Goal: Task Accomplishment & Management: Use online tool/utility

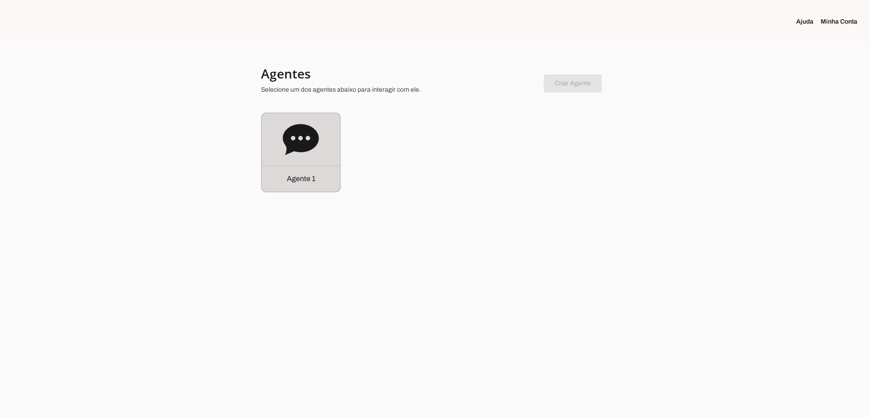
click at [277, 169] on div "Agente 1" at bounding box center [301, 178] width 78 height 26
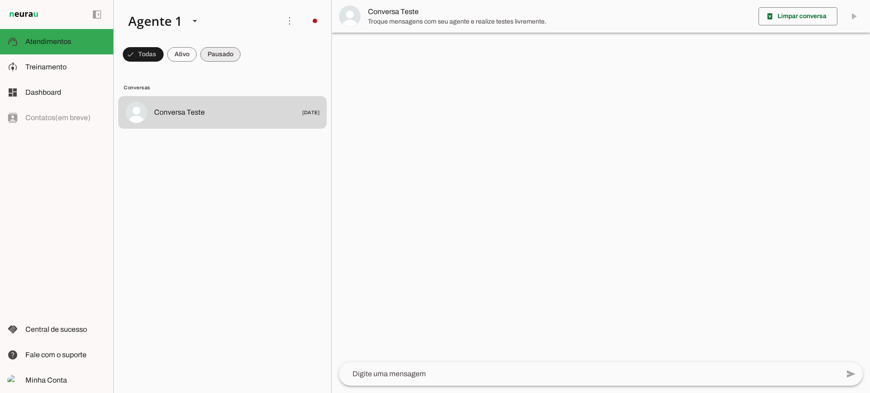
click at [164, 58] on span at bounding box center [143, 55] width 41 height 22
click at [156, 51] on span at bounding box center [139, 55] width 33 height 22
click at [156, 53] on span at bounding box center [139, 55] width 33 height 22
click at [156, 58] on span at bounding box center [139, 55] width 33 height 22
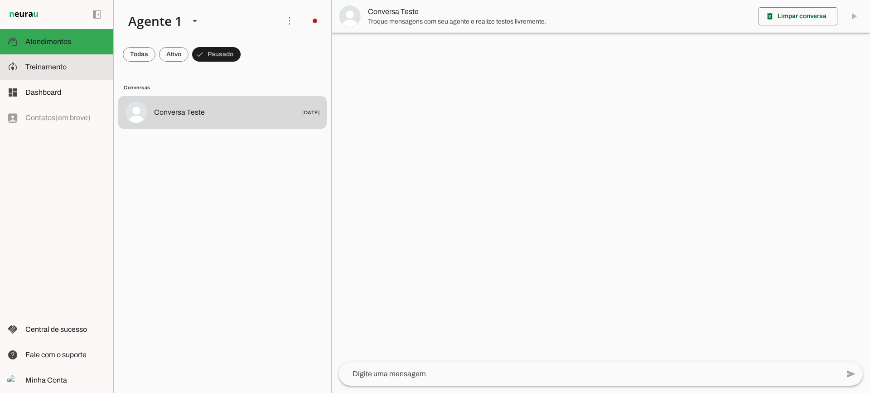
click at [46, 73] on md-item "model_training Treinamento Treinamento" at bounding box center [56, 66] width 113 height 25
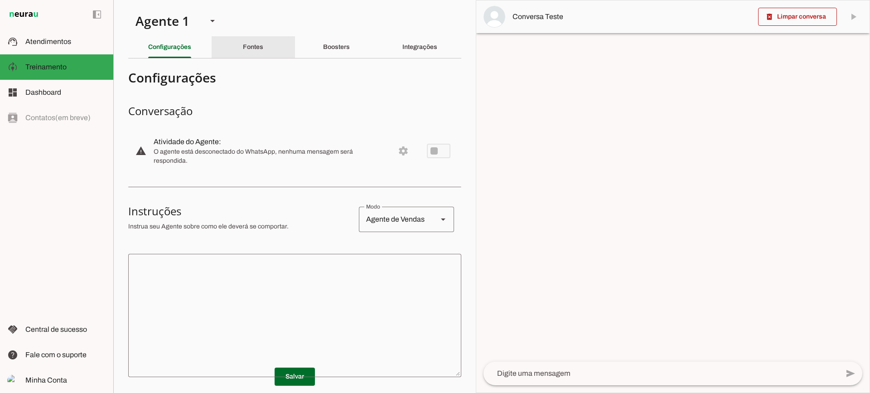
click at [249, 50] on div "Fontes" at bounding box center [253, 47] width 20 height 22
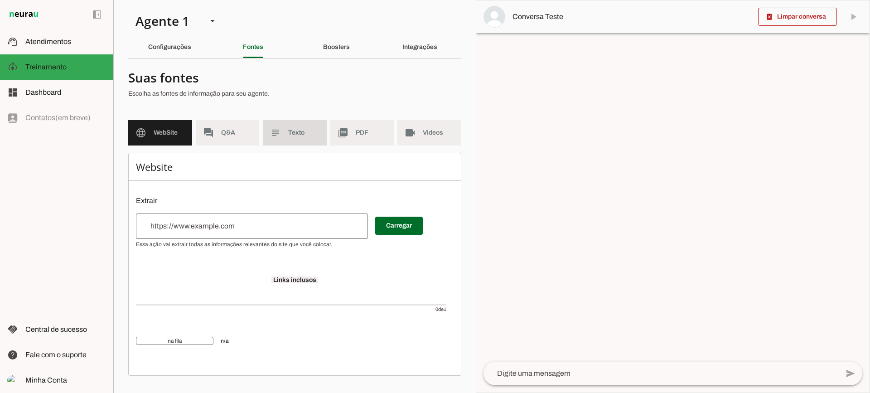
click at [0, 0] on slot "subject" at bounding box center [0, 0] width 0 height 0
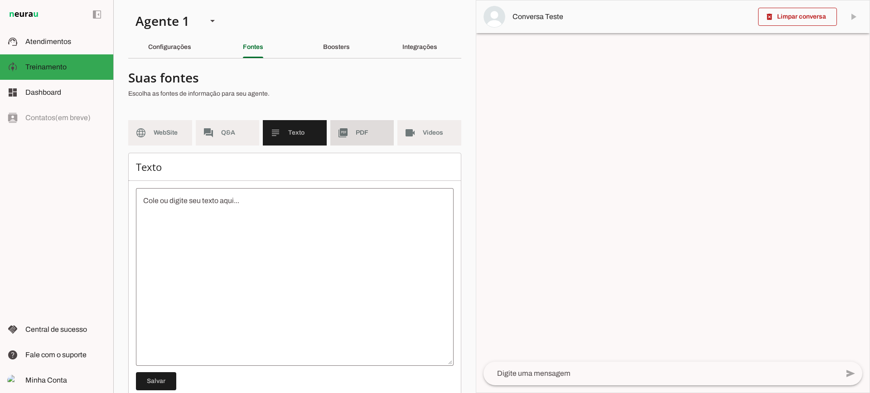
click at [345, 133] on md-item "picture_as_pdf PDF" at bounding box center [363, 132] width 64 height 25
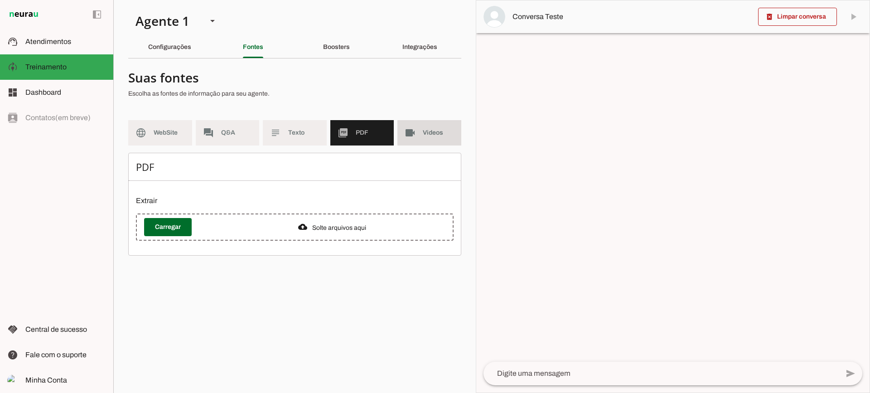
click at [447, 123] on md-item "videocam Videos" at bounding box center [430, 132] width 64 height 25
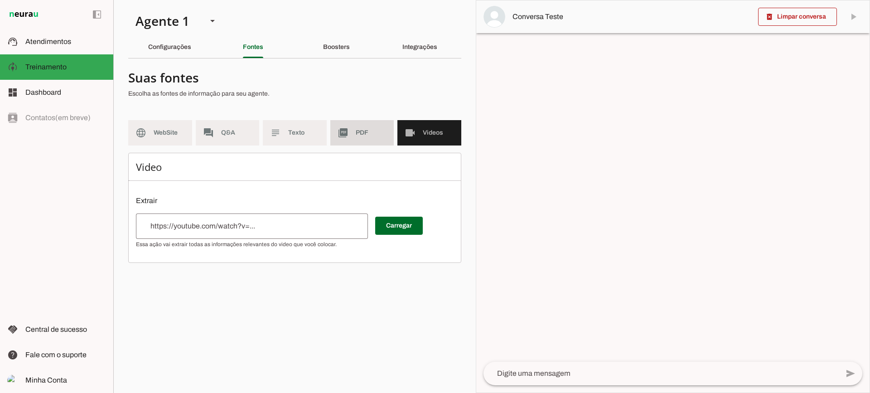
drag, startPoint x: 368, startPoint y: 122, endPoint x: 365, endPoint y: 108, distance: 14.4
click at [368, 122] on md-item "picture_as_pdf PDF" at bounding box center [363, 132] width 64 height 25
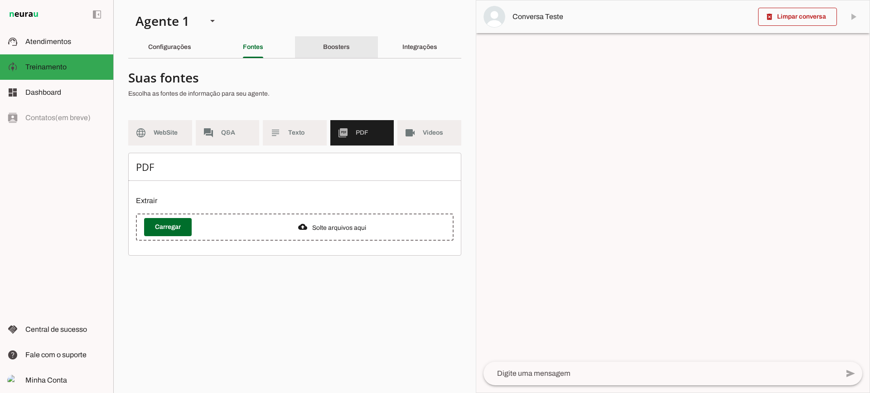
click at [344, 51] on div "Boosters" at bounding box center [336, 47] width 27 height 22
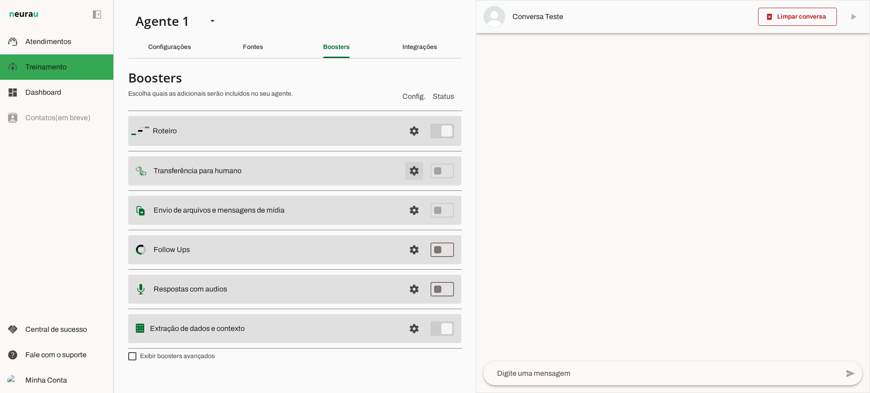
click at [420, 142] on span at bounding box center [414, 131] width 22 height 22
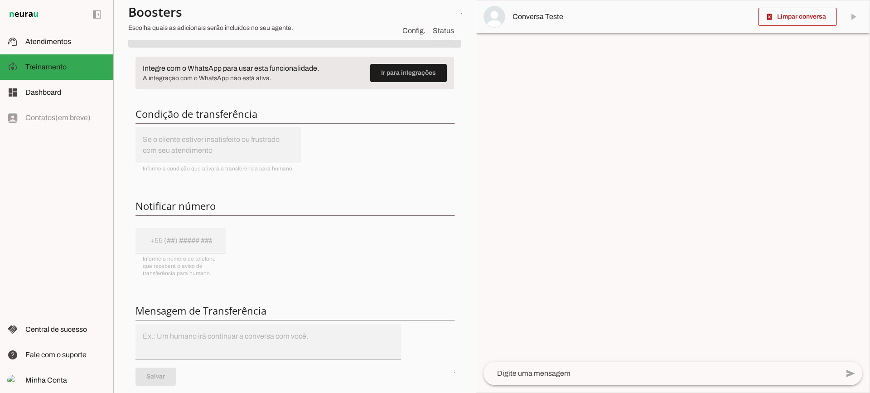
scroll to position [91, 0]
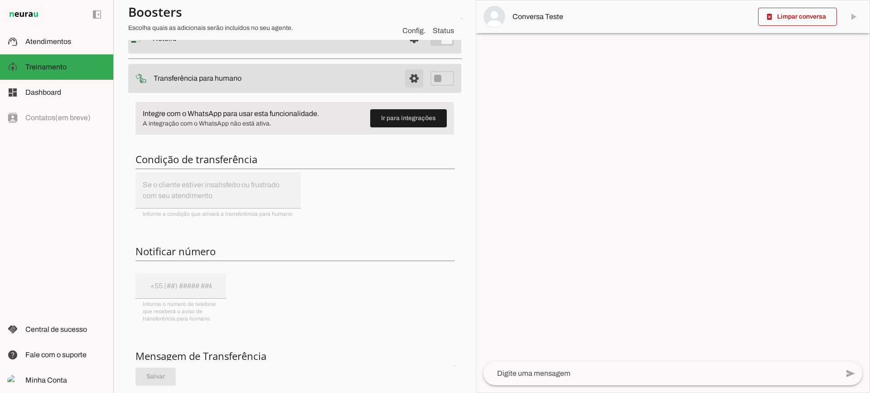
click at [413, 49] on span at bounding box center [414, 39] width 22 height 22
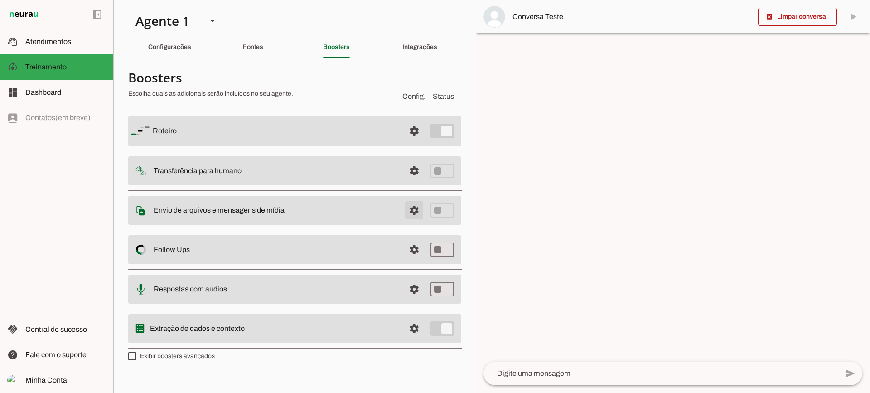
click at [409, 142] on span at bounding box center [414, 131] width 22 height 22
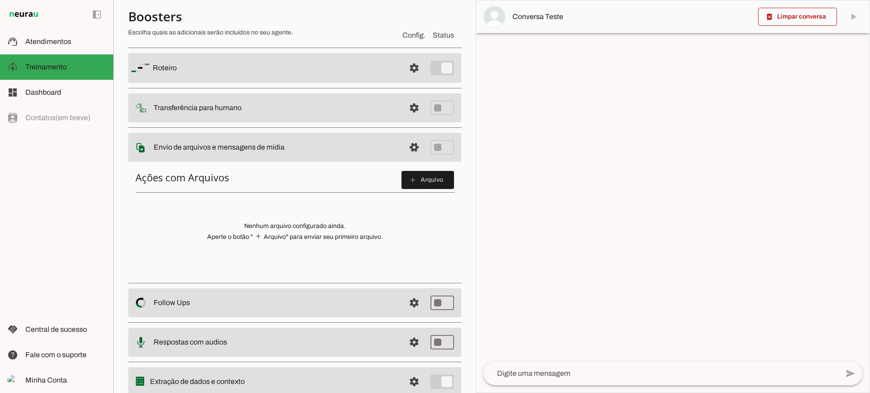
scroll to position [45, 0]
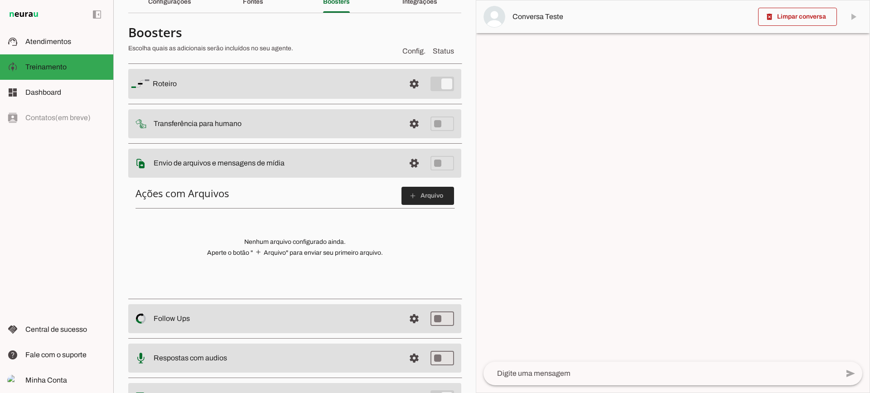
click at [426, 205] on span at bounding box center [428, 196] width 53 height 22
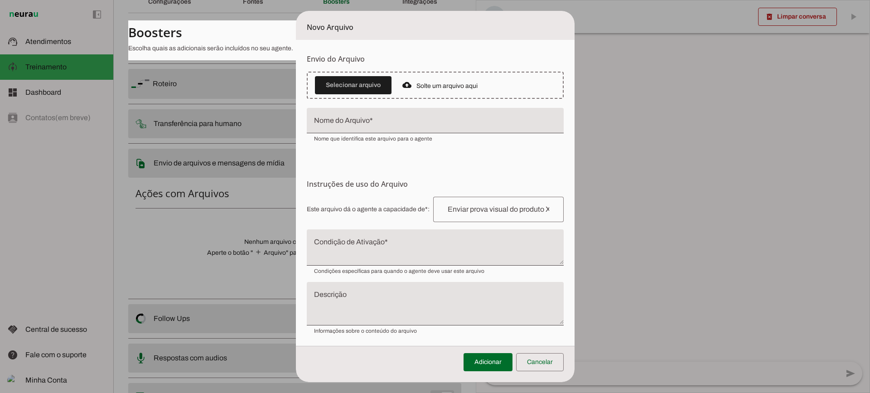
click at [332, 254] on textarea "Condição de Ativação" at bounding box center [435, 251] width 257 height 22
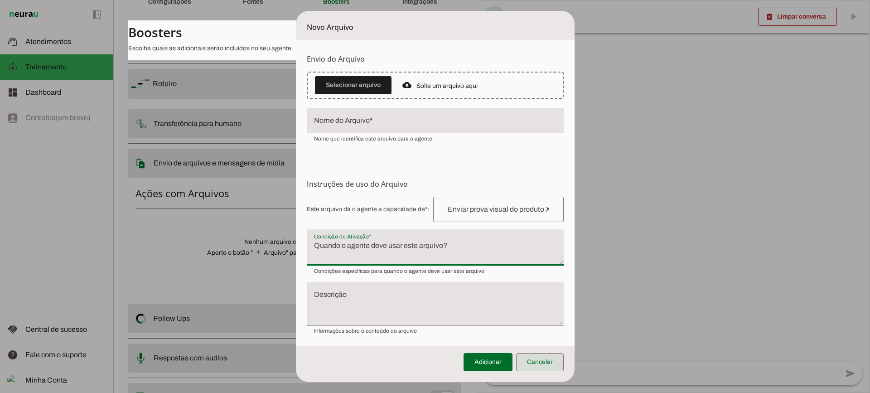
click at [544, 356] on span at bounding box center [540, 362] width 48 height 22
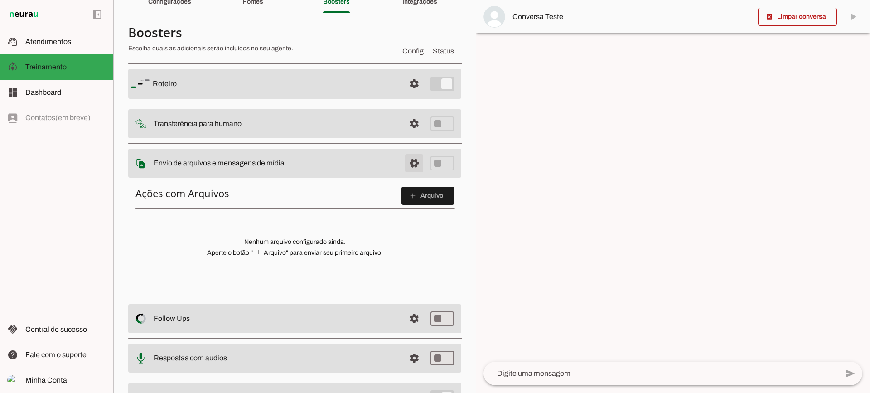
click at [403, 95] on span at bounding box center [414, 84] width 22 height 22
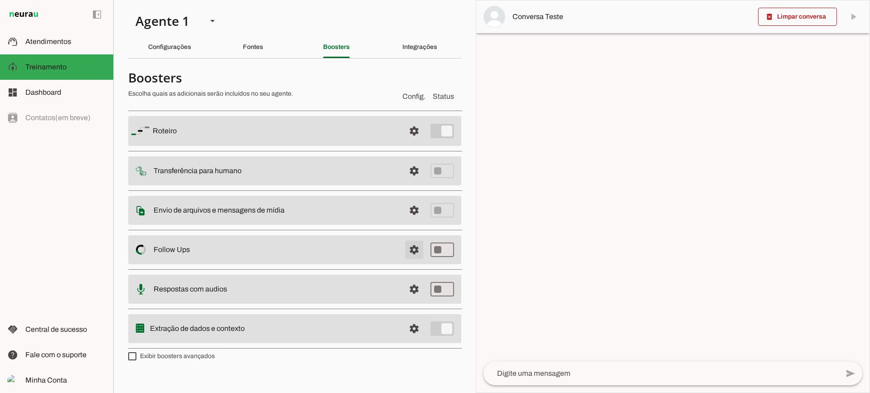
click at [418, 142] on span at bounding box center [414, 131] width 22 height 22
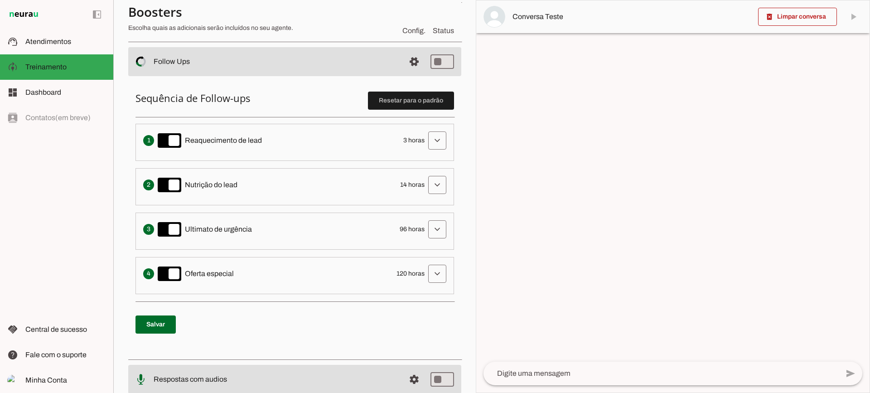
scroll to position [181, 0]
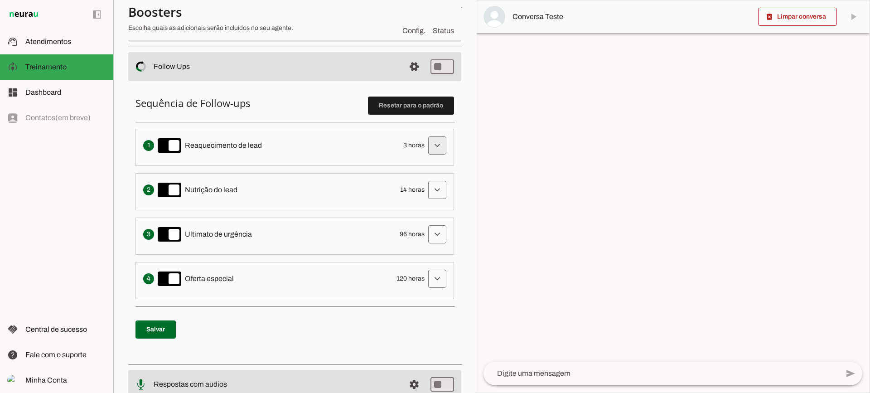
click at [429, 138] on span at bounding box center [438, 146] width 22 height 22
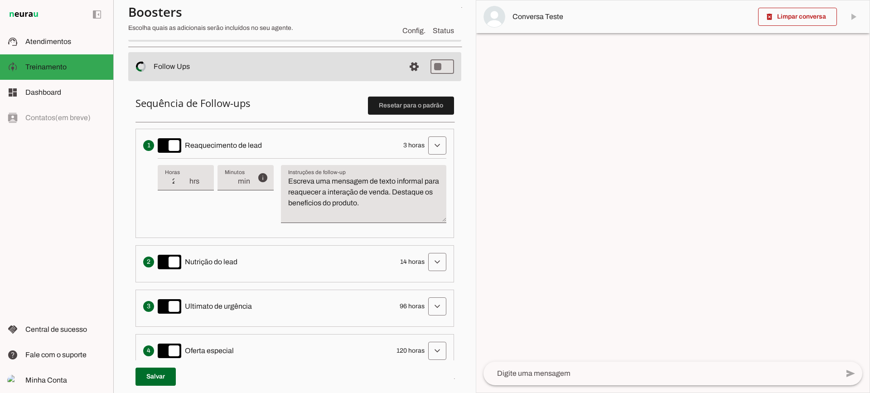
type input "2"
type md-filled-text-field "2"
click at [184, 187] on input "2" at bounding box center [177, 181] width 24 height 11
type input "1"
type md-filled-text-field "1"
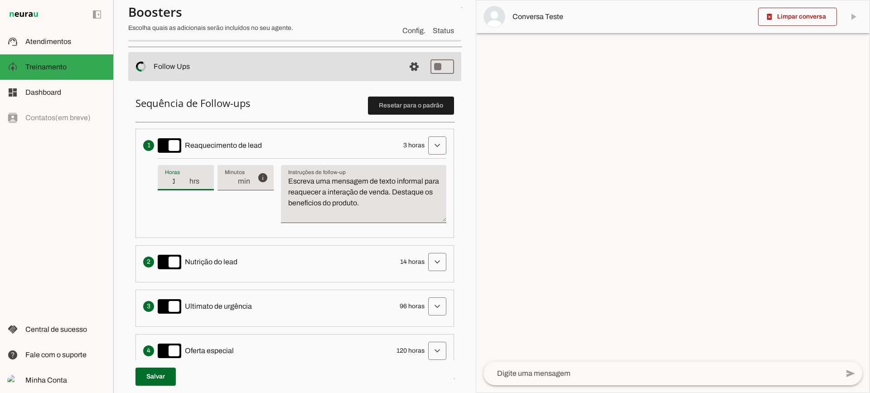
click at [184, 187] on input "1" at bounding box center [177, 181] width 24 height 11
type input "2"
type md-filled-text-field "2"
click at [185, 177] on input "2" at bounding box center [177, 181] width 24 height 11
type input "3"
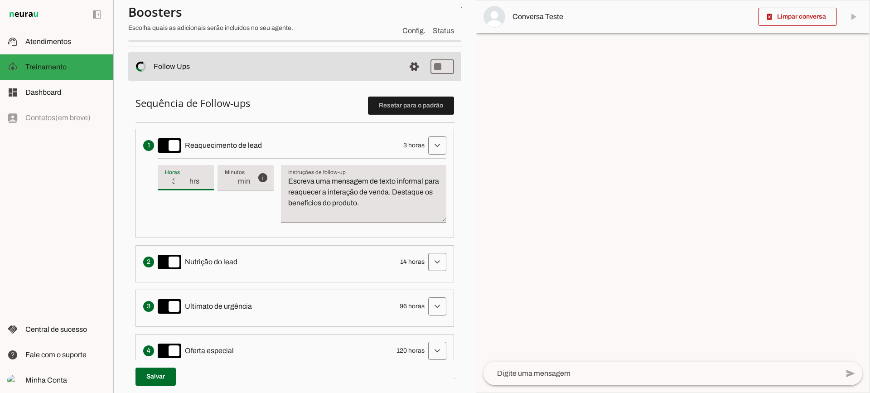
type md-filled-text-field "3"
click at [185, 177] on input "3" at bounding box center [177, 181] width 24 height 11
click at [370, 196] on textarea "Escreva uma mensagem de texto informal para reaquecer a interação de venda. Des…" at bounding box center [363, 198] width 165 height 44
drag, startPoint x: 321, startPoint y: 177, endPoint x: 285, endPoint y: 165, distance: 38.7
click at [286, 167] on div "Escreva uma mensagem de texto informal para reaquecer a interação de venda. Des…" at bounding box center [363, 194] width 165 height 58
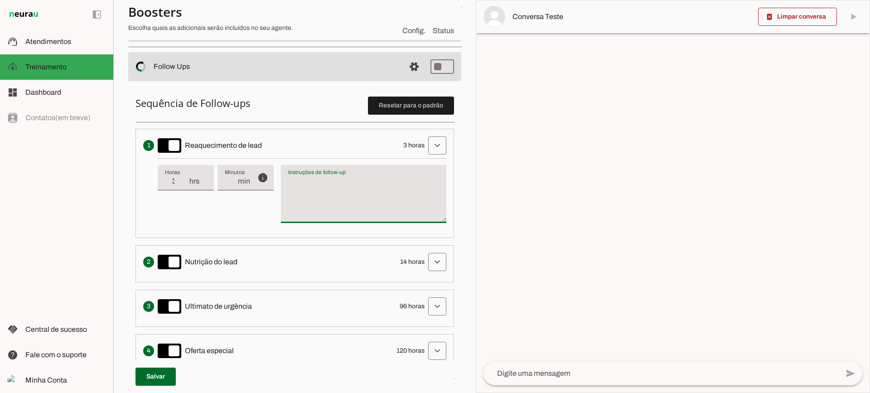
type textarea "Escreva uma mensagem de texto informal para reaquecer a interação de venda. Des…"
click at [321, 191] on textarea "Escreva uma mensagem de texto informal para reaquecer a interação de venda. Des…" at bounding box center [363, 198] width 165 height 44
type input "4"
type md-filled-text-field "4"
click at [182, 179] on input "4" at bounding box center [177, 181] width 24 height 11
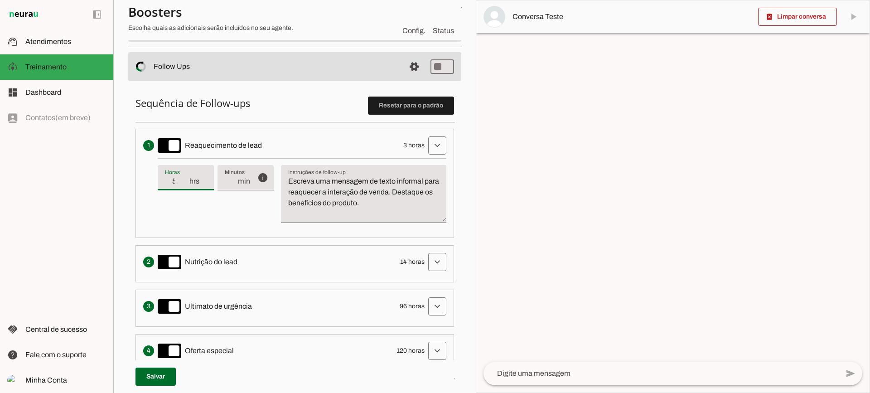
type input "5"
type md-filled-text-field "5"
click at [182, 179] on input "5" at bounding box center [177, 181] width 24 height 11
type input "6"
type md-filled-text-field "6"
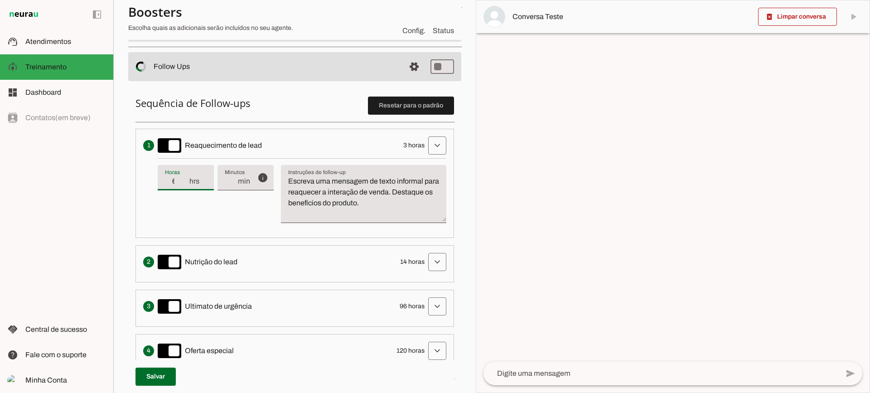
click at [182, 179] on input "6" at bounding box center [177, 181] width 24 height 11
type input "7"
type md-filled-text-field "7"
click at [182, 179] on input "7" at bounding box center [177, 181] width 24 height 11
type input "6"
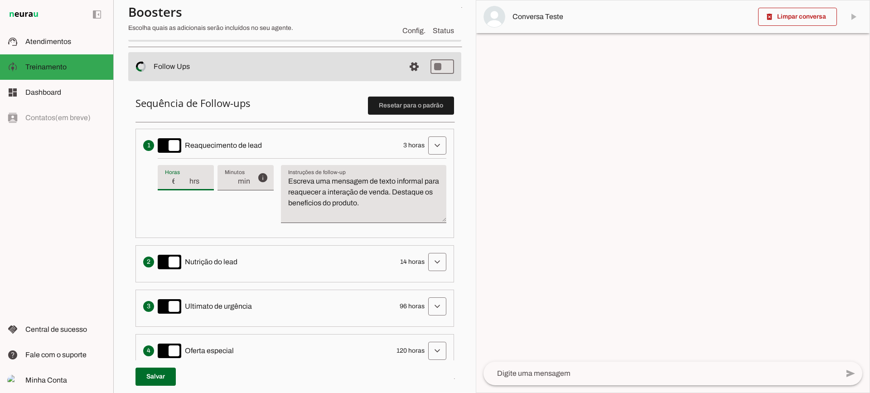
type md-filled-text-field "6"
click at [186, 185] on input "6" at bounding box center [177, 181] width 24 height 11
type input "5"
type md-filled-text-field "5"
click at [186, 185] on input "5" at bounding box center [177, 181] width 24 height 11
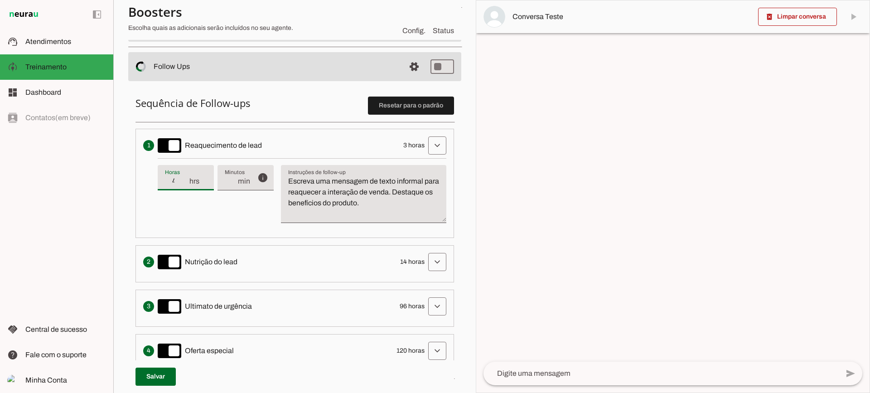
type input "4"
type md-filled-text-field "4"
click at [186, 185] on input "4" at bounding box center [177, 181] width 24 height 11
type input "3"
type md-filled-text-field "3"
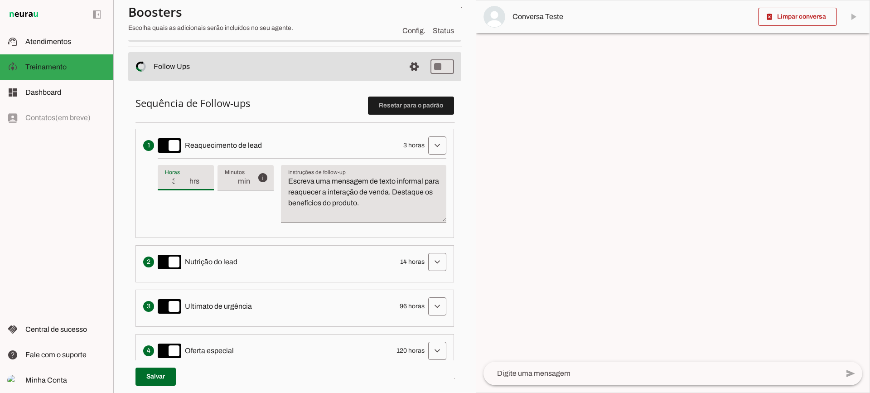
click at [186, 185] on input "3" at bounding box center [177, 181] width 24 height 11
click at [427, 145] on span at bounding box center [438, 146] width 22 height 22
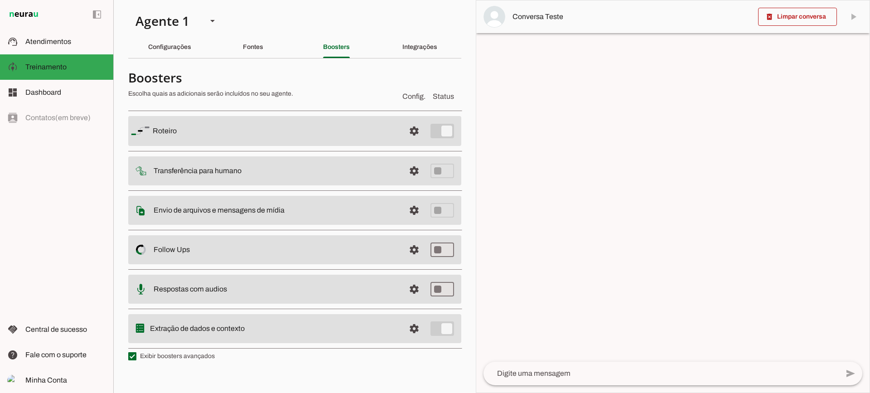
click at [402, 146] on md-item "settings Respostas com audios" at bounding box center [294, 131] width 333 height 30
click at [409, 142] on span at bounding box center [414, 131] width 22 height 22
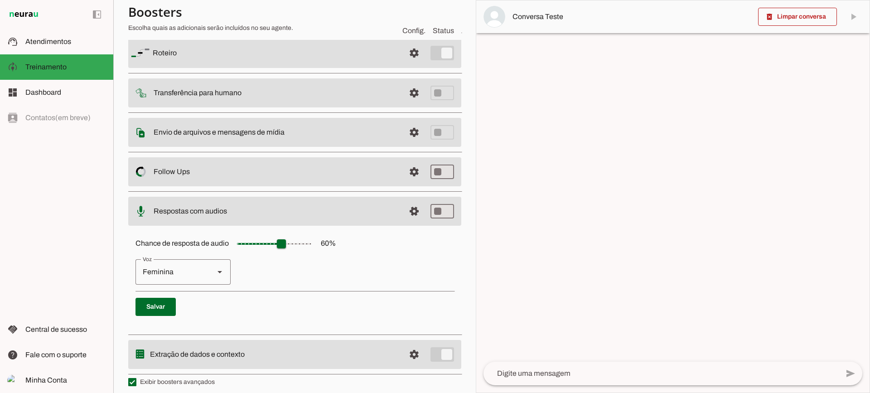
scroll to position [83, 0]
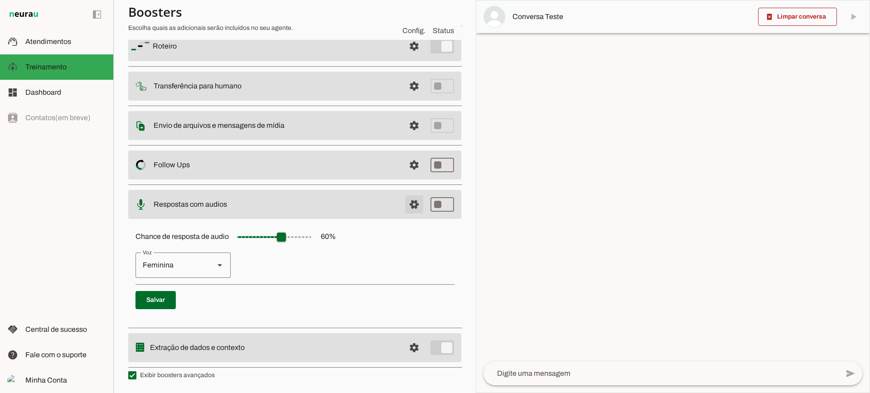
click at [410, 57] on span at bounding box center [414, 46] width 22 height 22
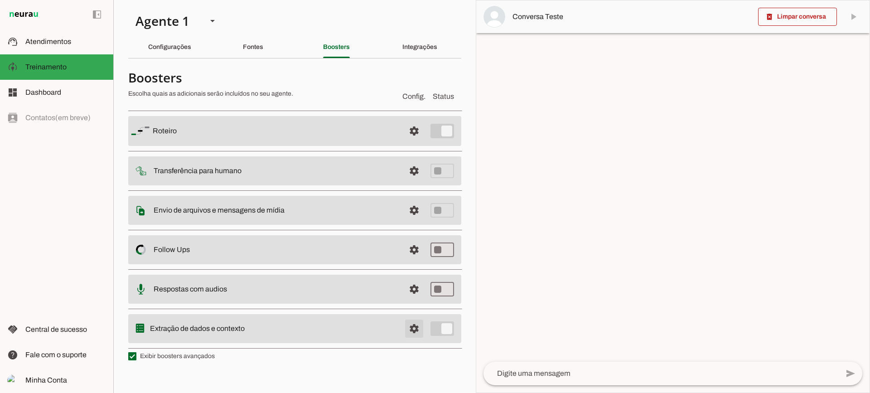
click at [419, 142] on span at bounding box center [414, 131] width 22 height 22
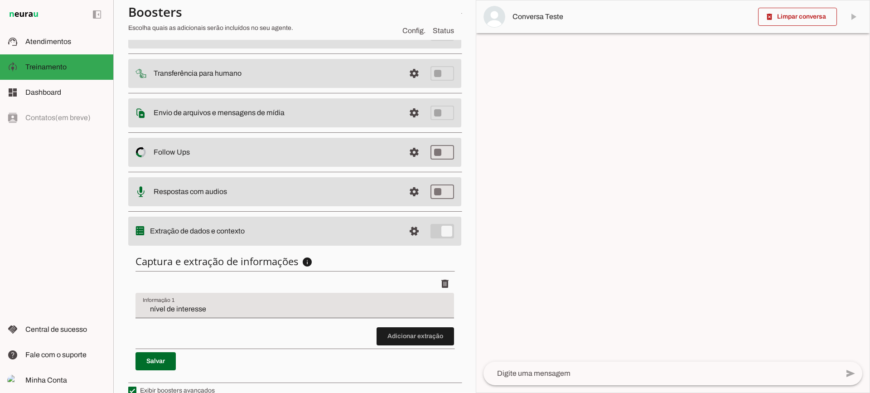
scroll to position [111, 0]
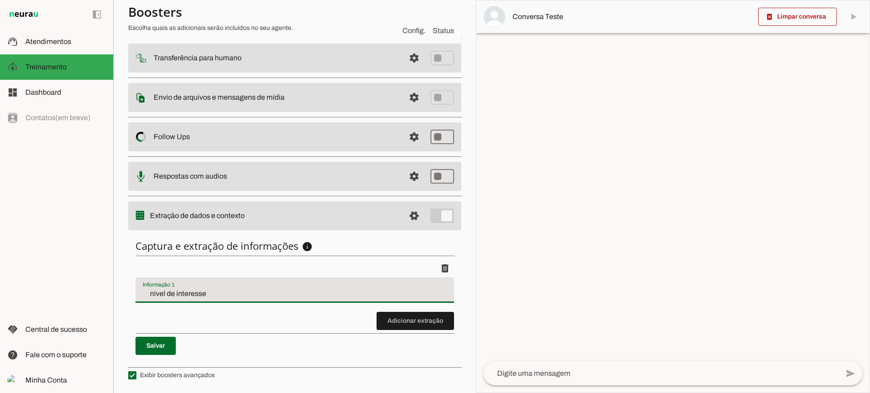
click at [168, 301] on div "nível de interesse" at bounding box center [295, 289] width 319 height 25
click at [212, 299] on div "nível de interesse" at bounding box center [295, 289] width 319 height 25
click at [386, 313] on span at bounding box center [416, 321] width 78 height 22
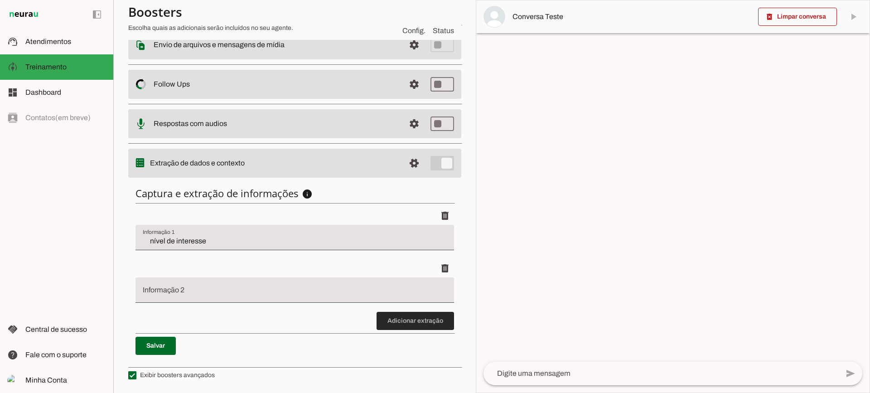
click at [402, 324] on span at bounding box center [416, 321] width 78 height 22
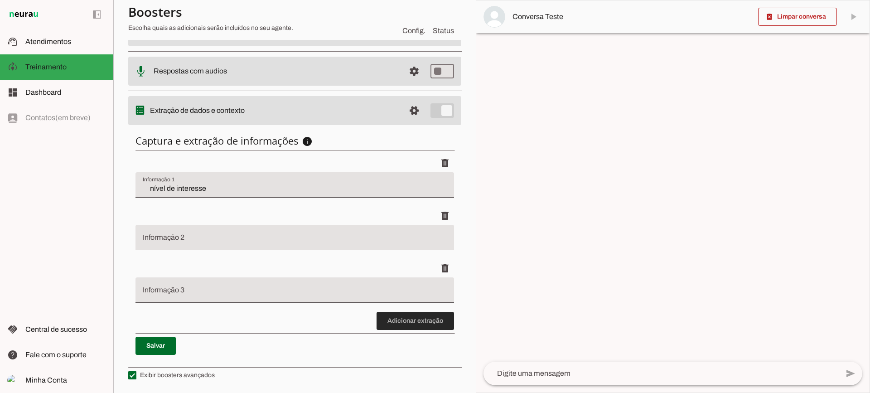
click at [413, 319] on span at bounding box center [416, 321] width 78 height 22
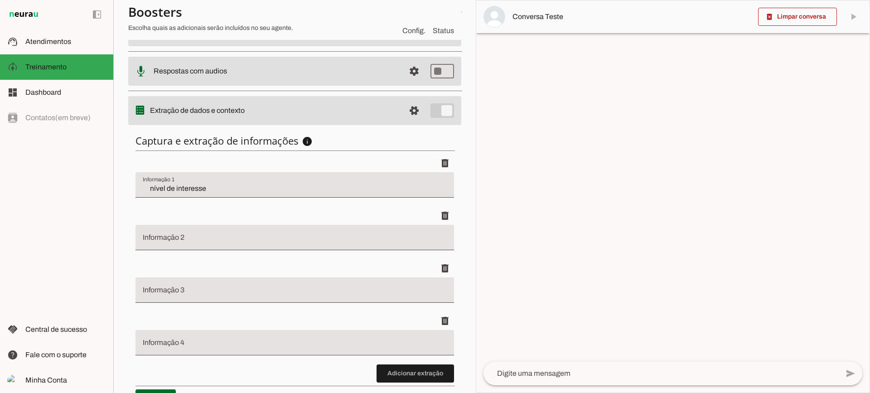
scroll to position [269, 0]
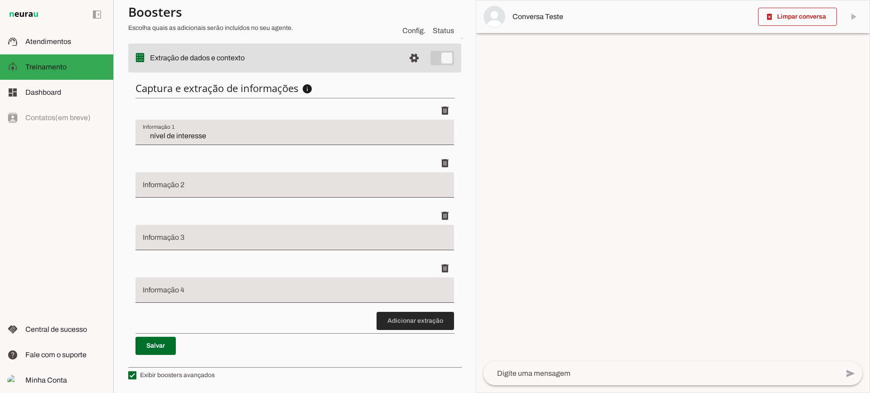
click at [402, 318] on span at bounding box center [416, 321] width 78 height 22
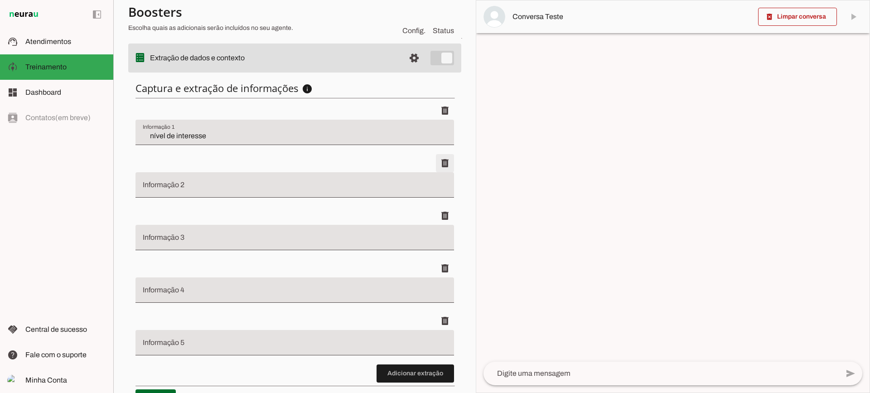
click at [434, 122] on span at bounding box center [445, 111] width 22 height 22
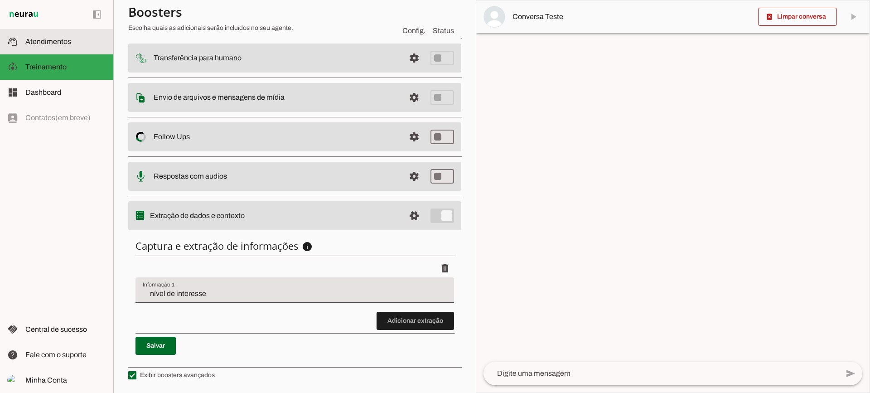
click at [74, 44] on slot at bounding box center [65, 41] width 81 height 11
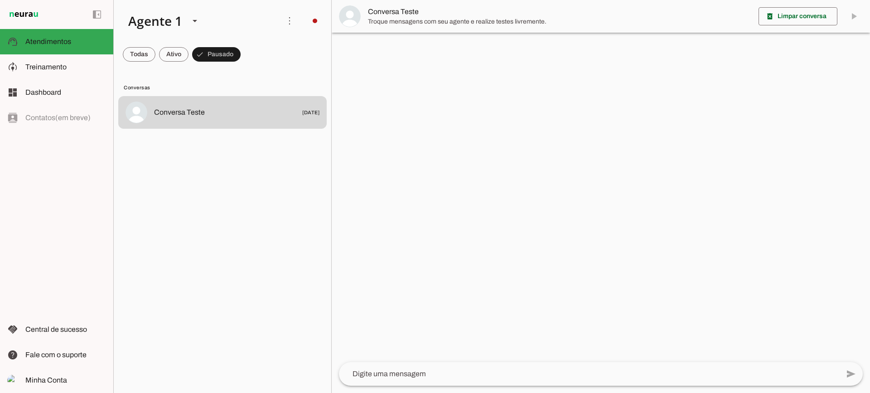
click at [419, 25] on span "Troque mensagens com seu agente e realize testes livremente." at bounding box center [560, 21] width 384 height 9
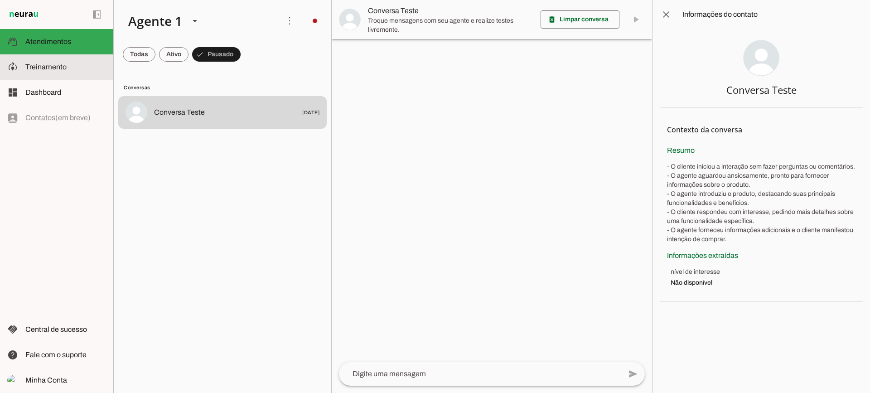
click at [49, 68] on span "Treinamento" at bounding box center [45, 67] width 41 height 8
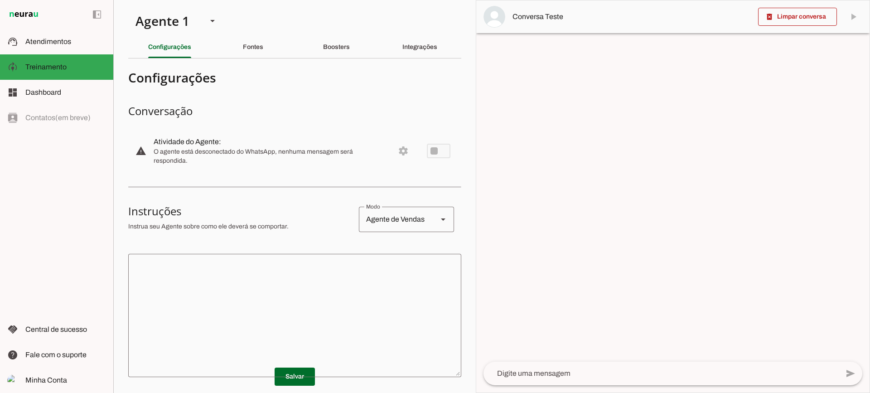
click at [409, 53] on div "Integrações" at bounding box center [420, 47] width 35 height 22
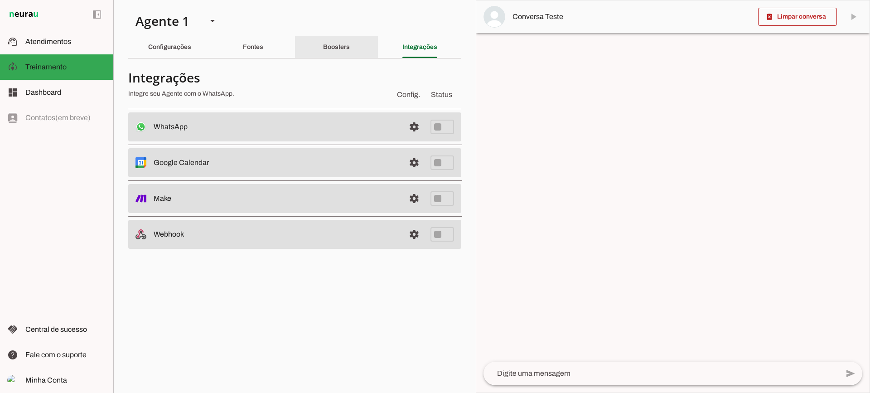
click at [323, 41] on div "Boosters" at bounding box center [336, 47] width 27 height 22
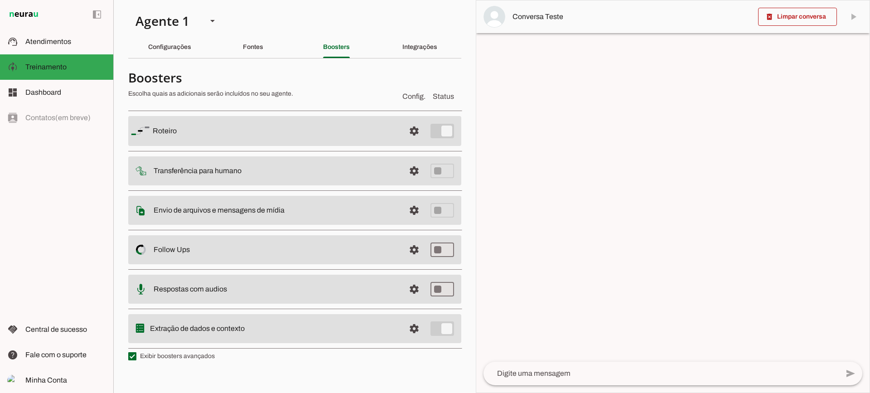
click at [201, 358] on label "Exibir boosters avançados" at bounding box center [171, 356] width 87 height 9
click at [136, 358] on md-checkbox at bounding box center [132, 356] width 8 height 8
type md-checkbox "on"
click at [201, 358] on label "Exibir boosters avançados" at bounding box center [171, 356] width 87 height 9
click at [136, 358] on md-checkbox at bounding box center [132, 356] width 8 height 8
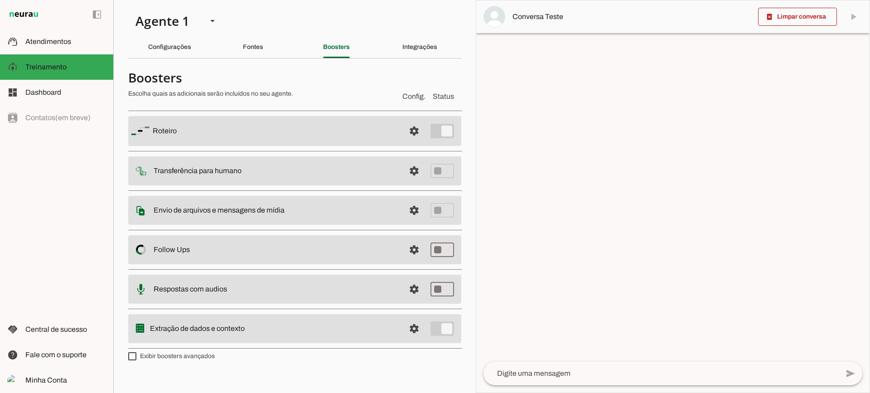
click at [152, 353] on label "Exibir boosters avançados" at bounding box center [171, 356] width 87 height 9
click at [136, 353] on md-checkbox at bounding box center [132, 356] width 8 height 8
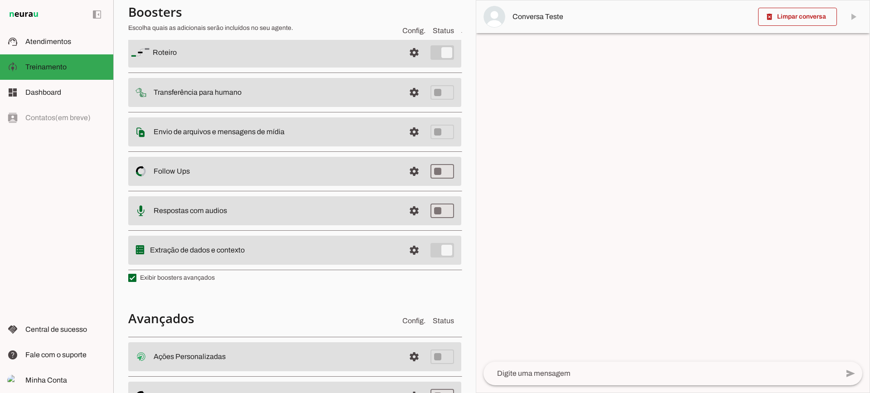
scroll to position [162, 0]
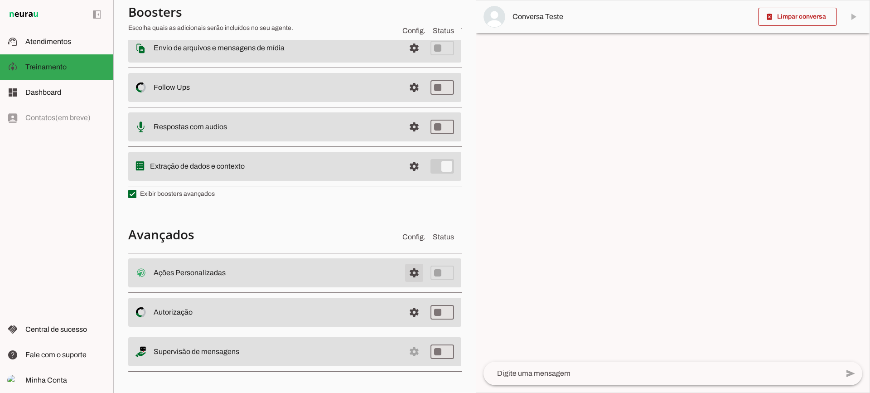
click at [408, 269] on span at bounding box center [414, 273] width 22 height 22
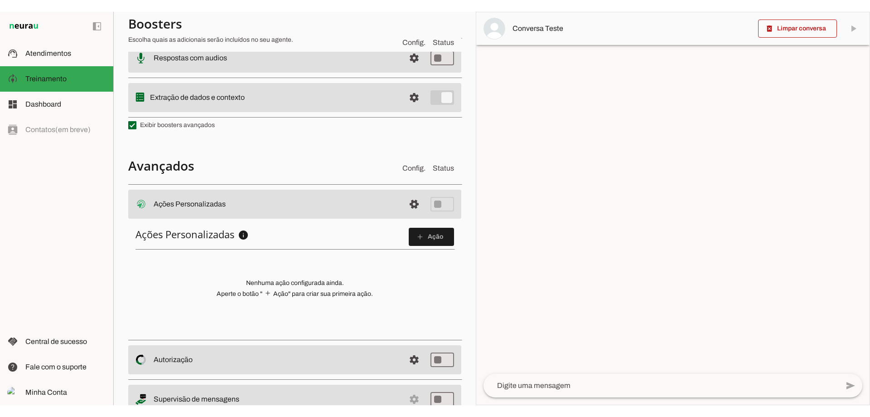
scroll to position [277, 0]
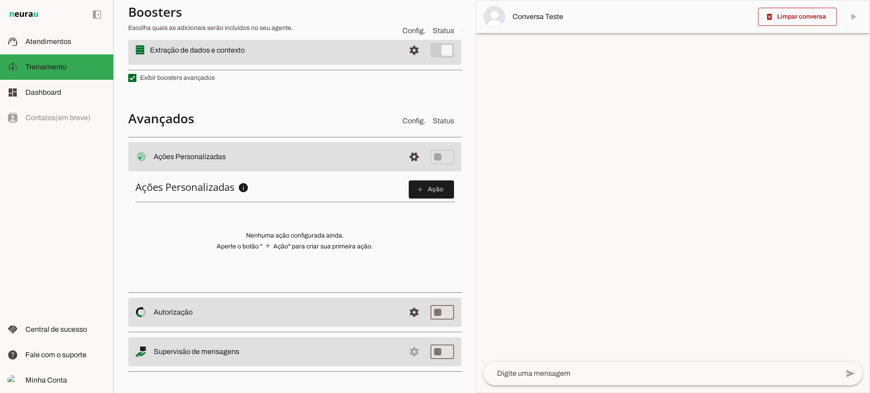
click at [423, 186] on span at bounding box center [431, 190] width 45 height 22
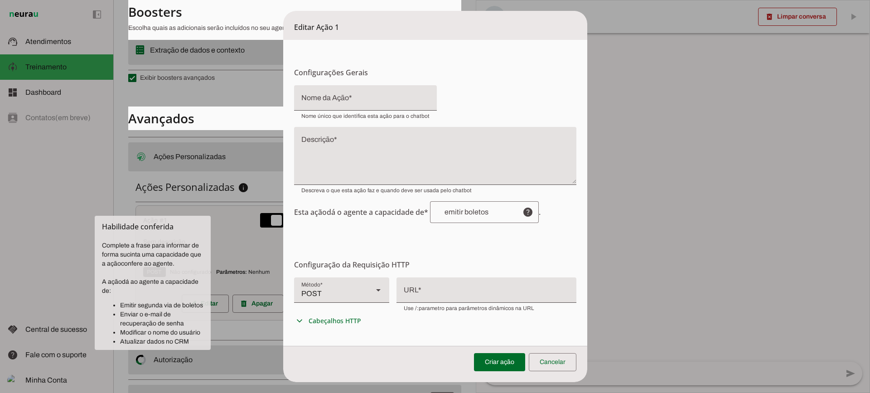
click at [349, 298] on div "POST" at bounding box center [330, 289] width 72 height 25
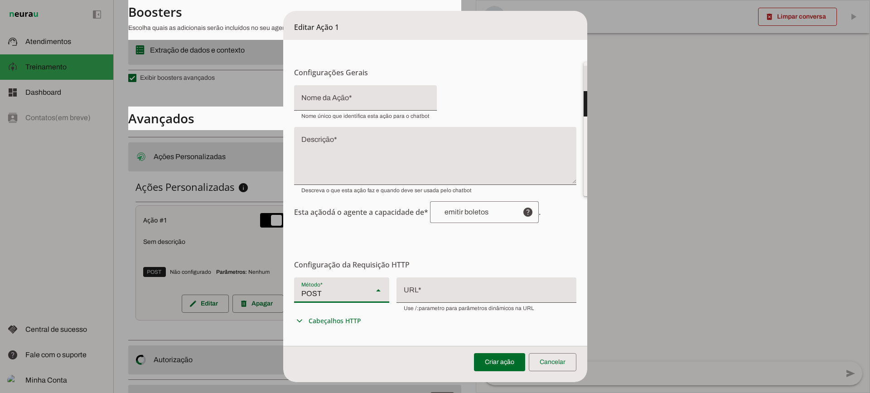
click at [591, 84] on slot at bounding box center [631, 78] width 81 height 11
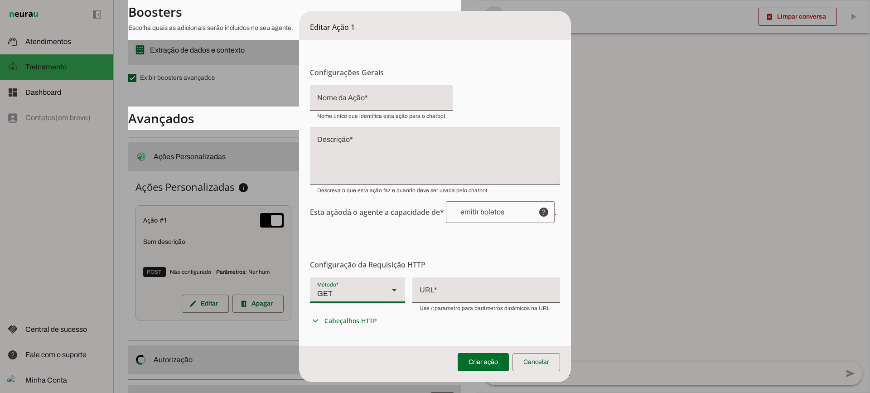
drag, startPoint x: 351, startPoint y: 285, endPoint x: 350, endPoint y: 290, distance: 5.5
click at [351, 286] on div "GET" at bounding box center [346, 289] width 72 height 25
click at [0, 0] on slot "POST" at bounding box center [0, 0] width 0 height 0
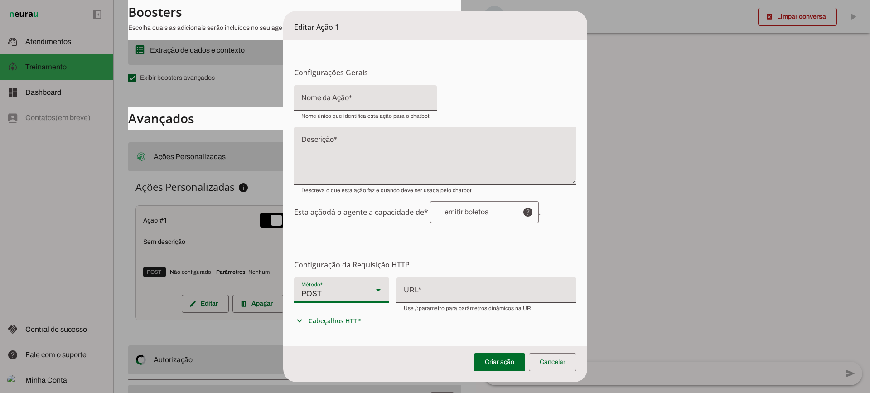
click at [447, 292] on div at bounding box center [487, 289] width 180 height 24
click at [325, 296] on div "POST" at bounding box center [330, 289] width 72 height 25
click at [591, 84] on slot at bounding box center [631, 78] width 81 height 11
type md-filled-select "GET"
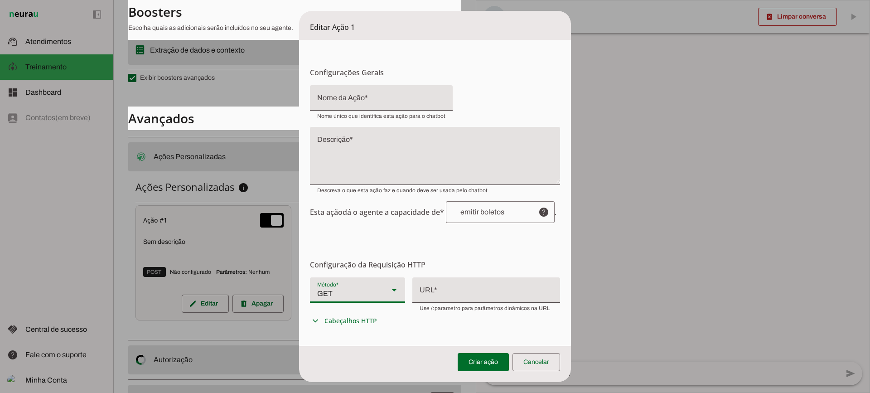
click at [386, 247] on form "Configurações Gerais Configuração da Ação Configure o nome e a descrição para a…" at bounding box center [435, 281] width 272 height 483
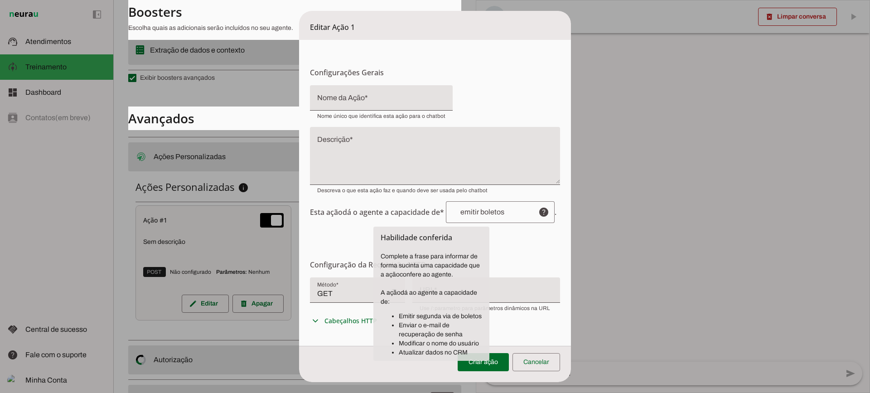
click at [346, 152] on textarea "Descrição" at bounding box center [435, 160] width 250 height 44
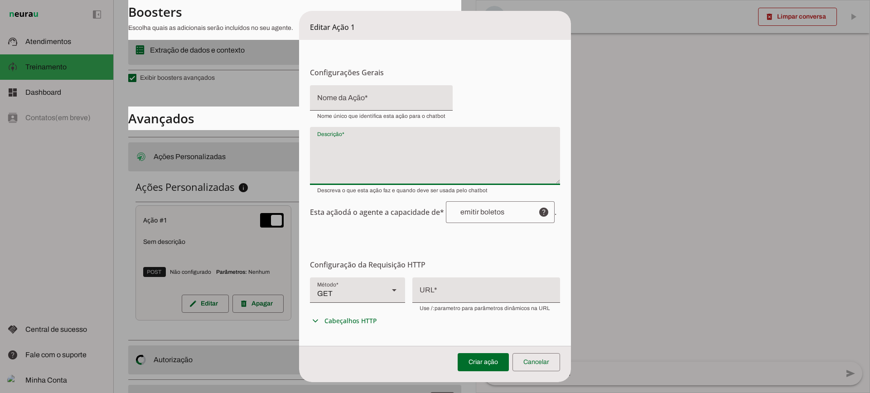
click at [451, 287] on div at bounding box center [487, 289] width 148 height 24
